Goal: Navigation & Orientation: Find specific page/section

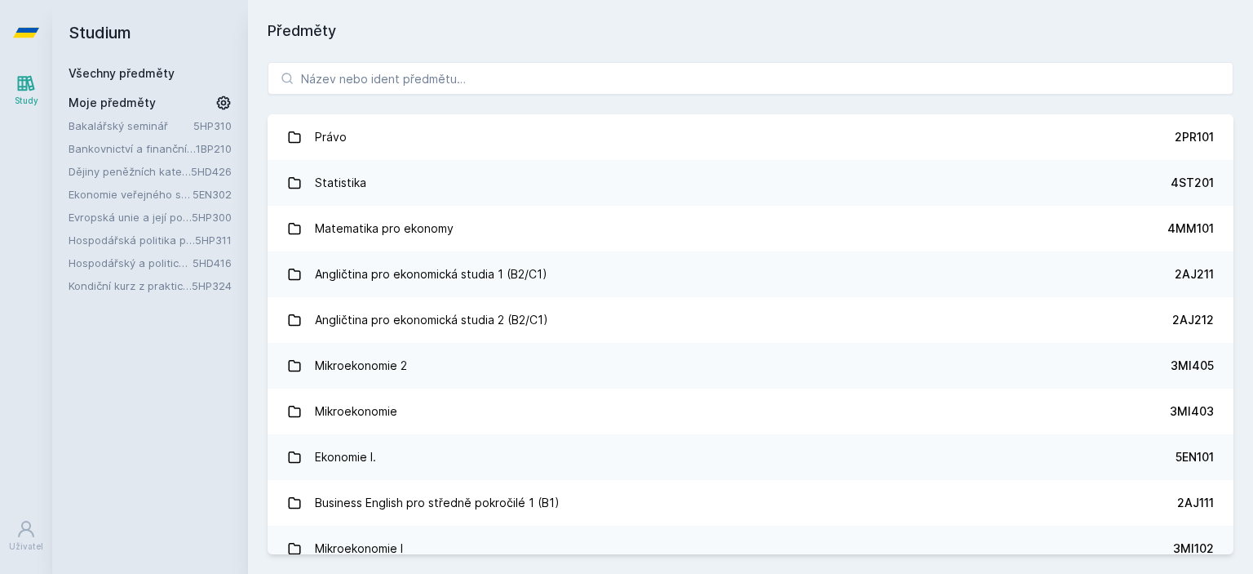
click at [220, 238] on link "5HP311" at bounding box center [213, 239] width 37 height 13
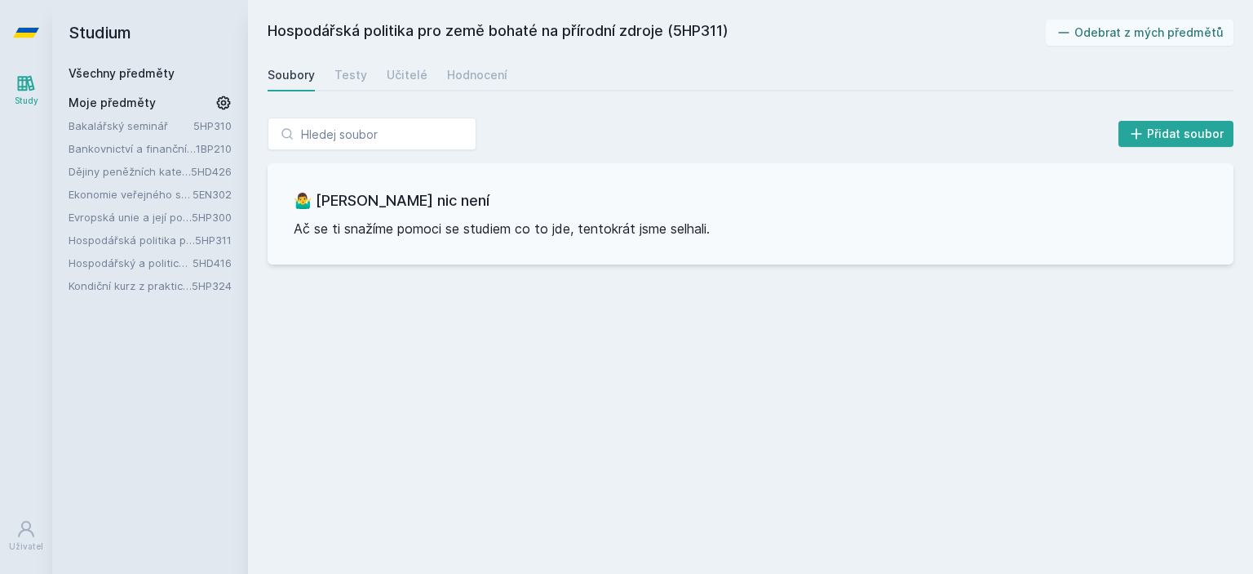
click at [210, 259] on link "5HD416" at bounding box center [212, 262] width 39 height 13
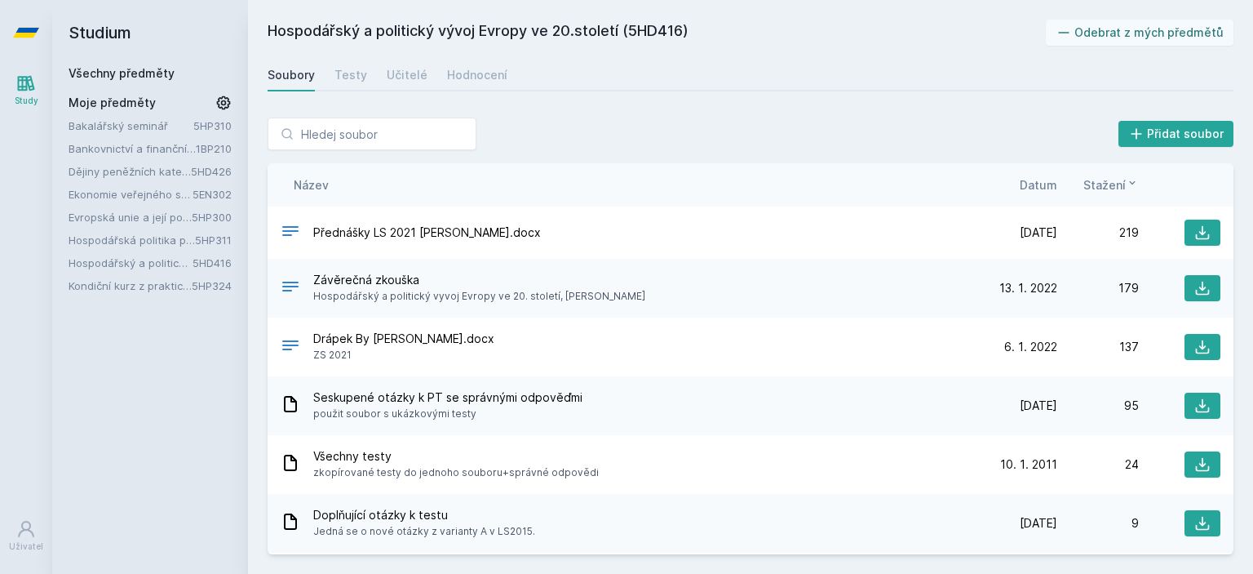
click at [219, 296] on div "Studium Všechny předměty Moje předměty Bakalářský seminář 5HP310 Bankovnictví a…" at bounding box center [150, 287] width 196 height 574
click at [141, 244] on link "Hospodářská politika pro země bohaté na přírodní zdroje" at bounding box center [132, 240] width 126 height 16
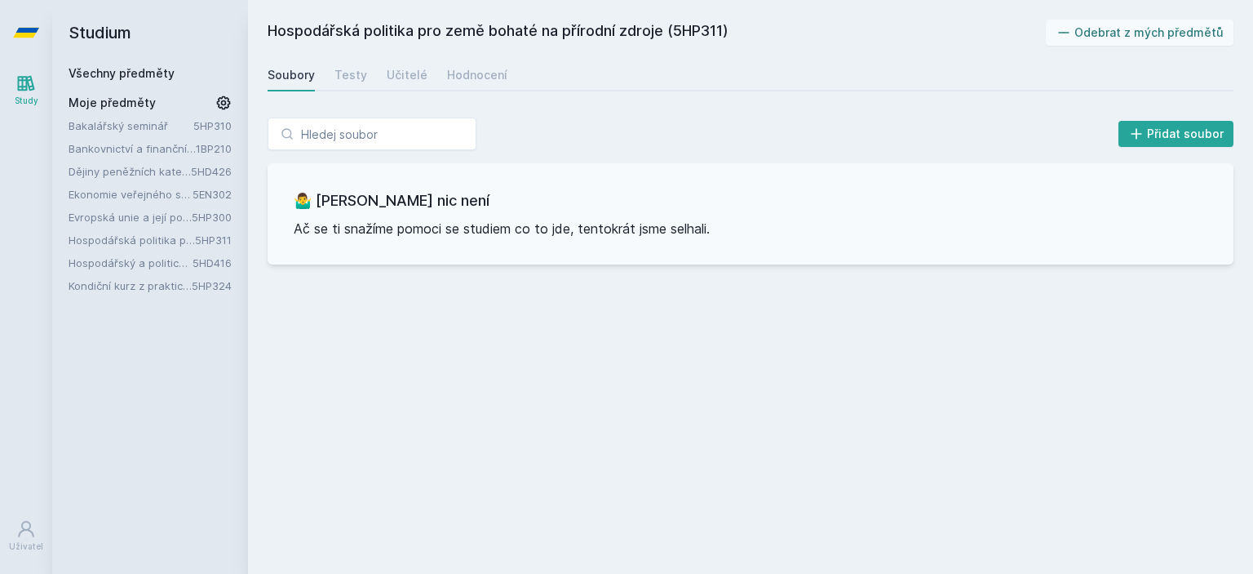
click at [153, 260] on link "Hospodářský a politický vývoj Evropy ve 20.století" at bounding box center [131, 263] width 124 height 16
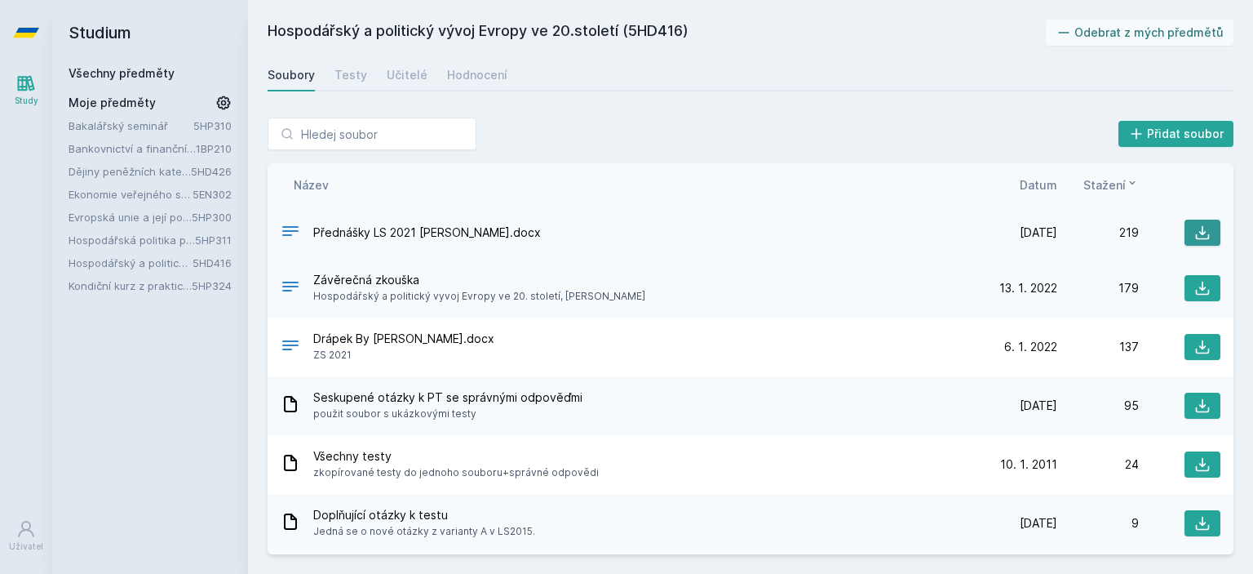
click at [1185, 233] on button at bounding box center [1203, 232] width 36 height 26
